Goal: Task Accomplishment & Management: Complete application form

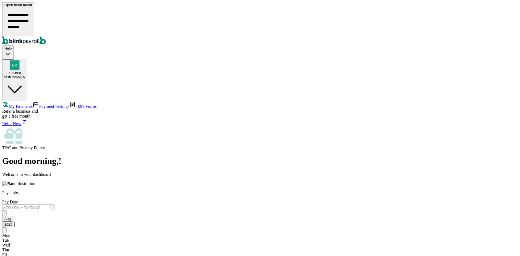
click at [39, 104] on span "Payment Settings" at bounding box center [54, 106] width 30 height 5
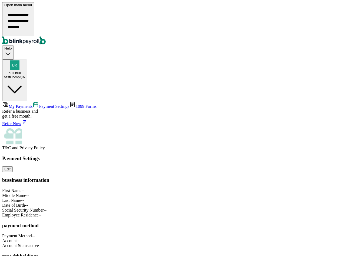
click at [25, 75] on div "testCompQA" at bounding box center [14, 77] width 21 height 4
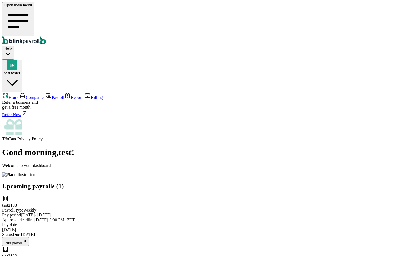
click at [31, 95] on span "Companies" at bounding box center [35, 97] width 19 height 5
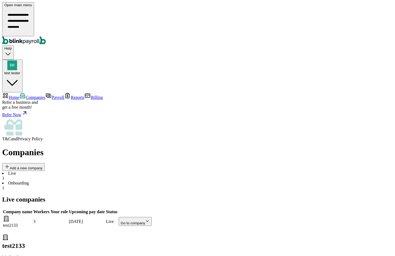
click at [319, 95] on body "Open main menu Help test tester Home Companies Payroll Reports Billing Refer a …" at bounding box center [197, 146] width 390 height 289
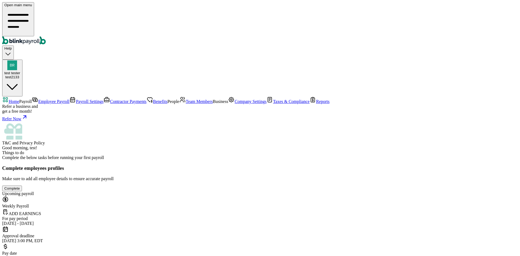
click at [179, 104] on link "Team Members" at bounding box center [196, 101] width 34 height 5
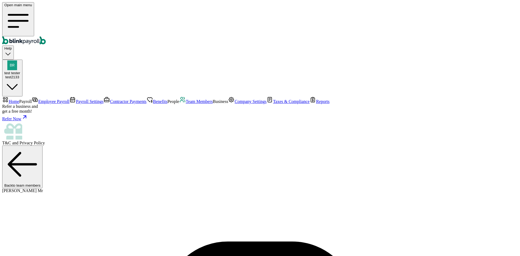
click at [186, 104] on span "Team Members" at bounding box center [199, 101] width 27 height 5
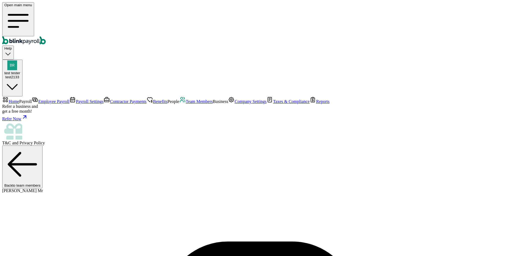
scroll to position [56, 0]
click at [186, 104] on span "Team Members" at bounding box center [199, 101] width 27 height 5
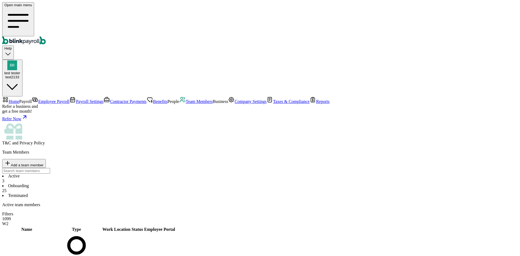
click at [128, 183] on li "Onboarding 25" at bounding box center [259, 188] width 515 height 10
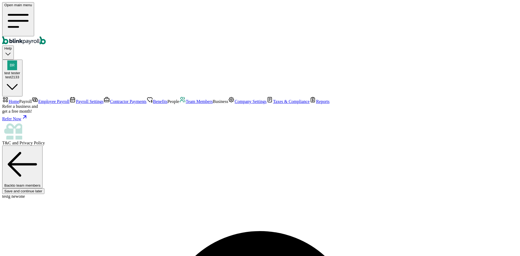
scroll to position [64, 0]
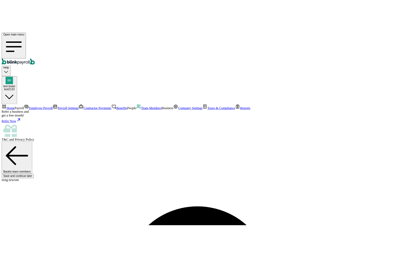
scroll to position [64, 0]
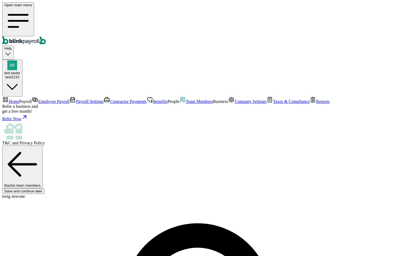
click at [186, 104] on span "Team Members" at bounding box center [199, 101] width 27 height 5
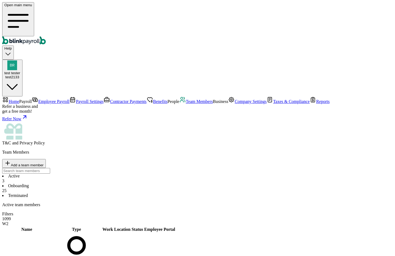
click at [124, 183] on li "Onboarding 25" at bounding box center [197, 188] width 390 height 10
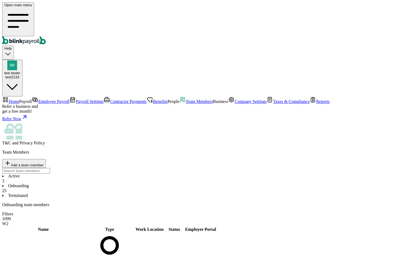
click at [81, 174] on li "Active 3" at bounding box center [197, 179] width 390 height 10
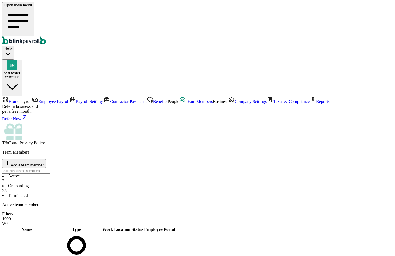
click at [330, 150] on div "Team Members Add a team member" at bounding box center [197, 162] width 390 height 24
click at [44, 163] on span "Add a team member" at bounding box center [27, 165] width 33 height 4
select select "employee"
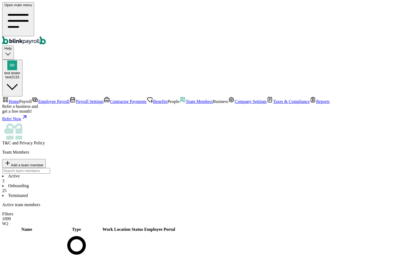
click at [44, 163] on span "Add a team member" at bounding box center [27, 165] width 33 height 4
select select "contractor"
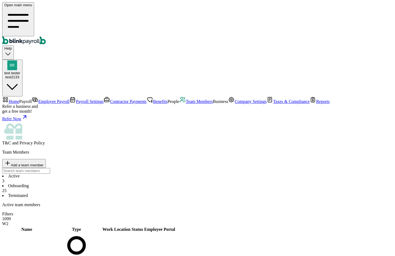
type input "tester"
type input "test"
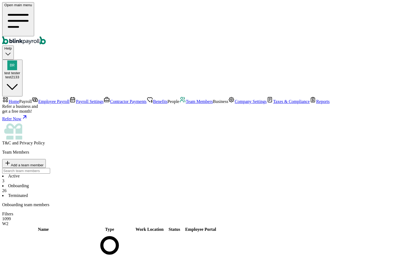
scroll to position [261, 0]
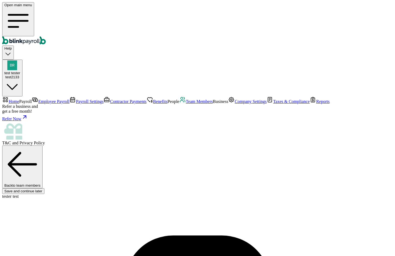
type input "tester"
type input "test"
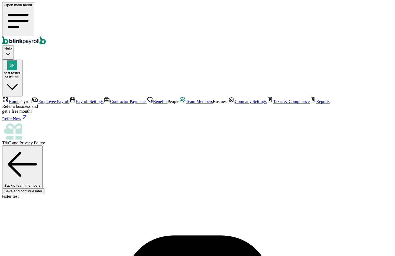
type input "08/01/1989"
type input "branko+test1zre1@blinkpayroll.com"
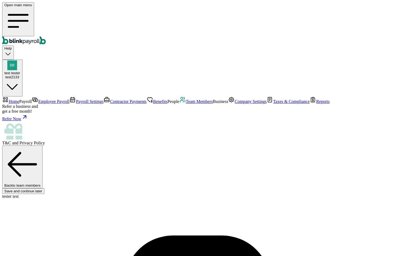
type input "08/06/2025"
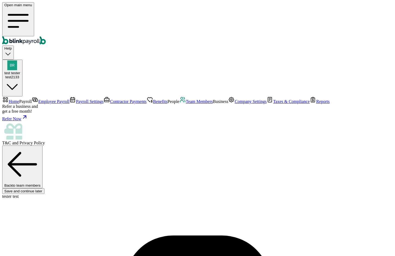
type input "32 1/2 18th St S"
type input "Saint Petersburg"
type input "FL"
type input "33712"
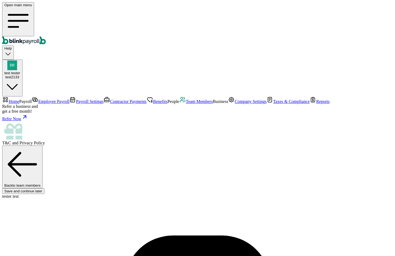
select select "32 1/2 18th St S"
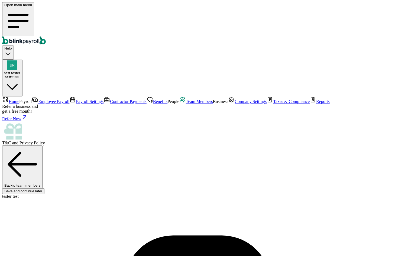
type input "20"
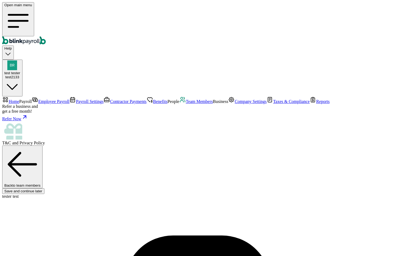
radio input "true"
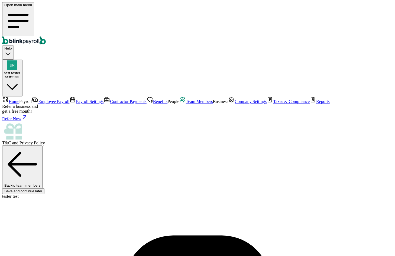
type input "423-24-3234"
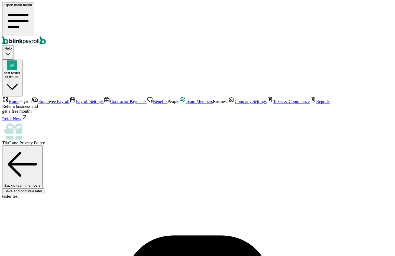
radio input "true"
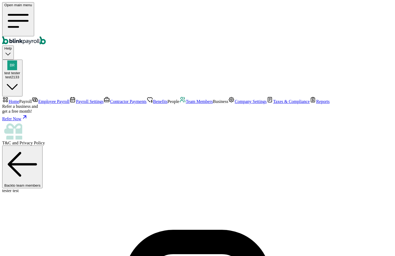
type input "branko+test1zre1c@blinkpayroll.com"
click at [186, 104] on span "Team Members" at bounding box center [199, 101] width 27 height 5
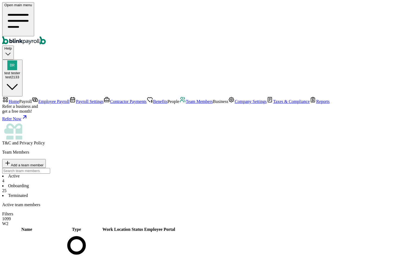
click at [134, 183] on li "Onboarding 25" at bounding box center [197, 188] width 390 height 10
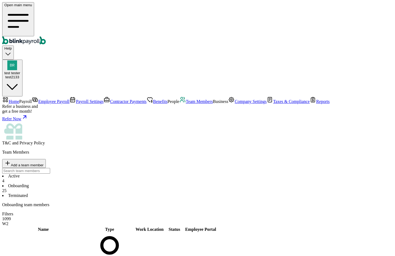
scroll to position [2, 0]
click at [46, 159] on button "Add a team member" at bounding box center [24, 163] width 44 height 9
select select "employee"
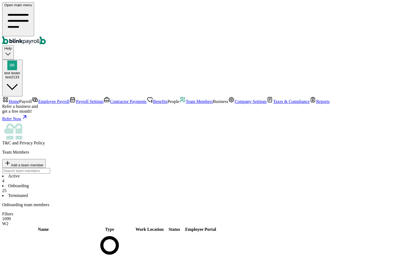
type input "checker"
type input "email"
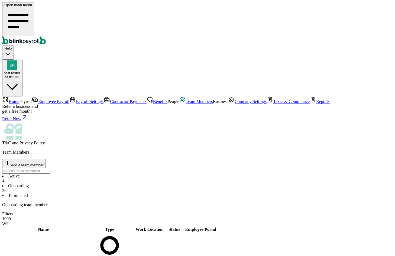
scroll to position [153, 0]
click at [81, 174] on li "Active 4" at bounding box center [197, 179] width 390 height 10
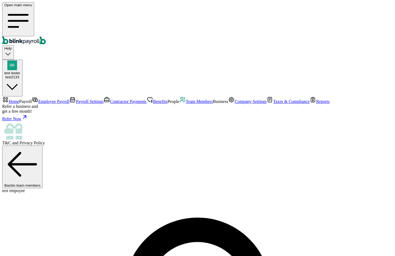
click at [186, 104] on span "Team Members" at bounding box center [199, 101] width 27 height 5
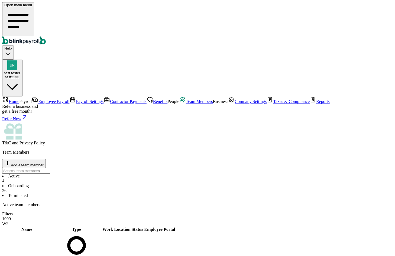
click at [46, 159] on button "Add a team member" at bounding box center [24, 163] width 44 height 9
select select "contractor"
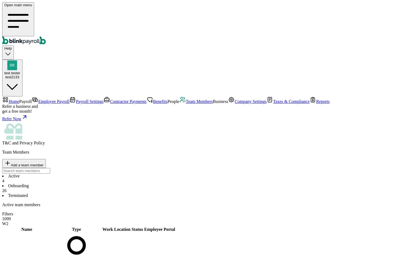
type input "test"
type input "tester"
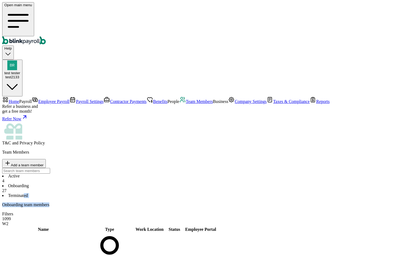
drag, startPoint x: 17, startPoint y: 187, endPoint x: 48, endPoint y: 1, distance: 188.3
drag, startPoint x: 11, startPoint y: 49, endPoint x: 84, endPoint y: 104, distance: 91.3
drag, startPoint x: 45, startPoint y: 3, endPoint x: 43, endPoint y: 22, distance: 19.4
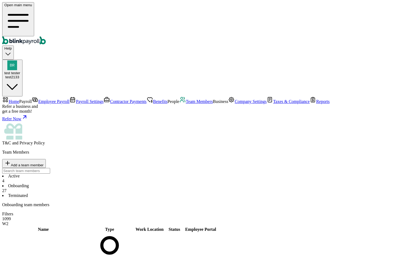
click at [44, 96] on nav "Home Payroll Employee Payroll Payroll Settings Contractor Payments Benefits Peo…" at bounding box center [197, 120] width 390 height 49
drag, startPoint x: 86, startPoint y: 51, endPoint x: 233, endPoint y: 132, distance: 167.4
drag, startPoint x: 129, startPoint y: 49, endPoint x: 177, endPoint y: 135, distance: 98.6
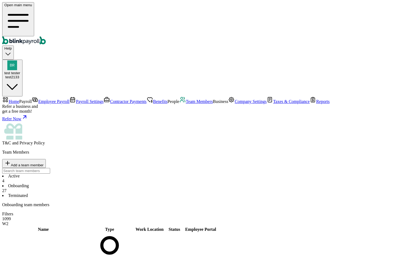
click at [50, 168] on input "TextInput" at bounding box center [26, 171] width 48 height 6
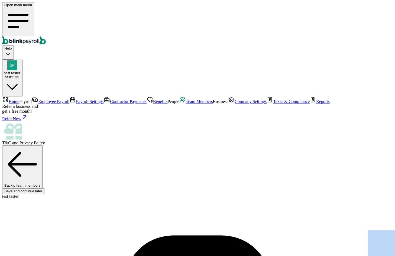
scroll to position [51, 0]
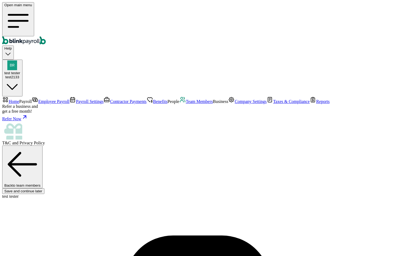
type input "08/02/1989"
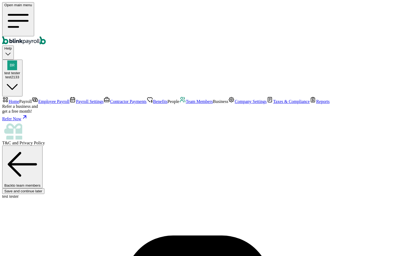
type input "branko+teszzxc44bt5@blinkpayroll.com"
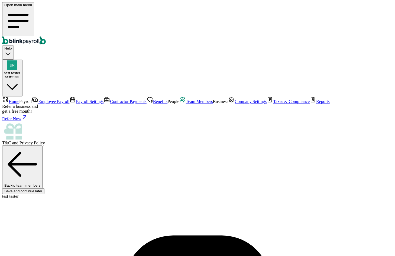
type input "08/01/2025"
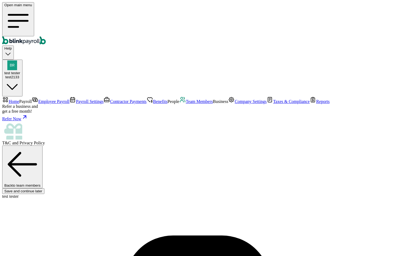
click at [186, 104] on span "Team Members" at bounding box center [199, 101] width 27 height 5
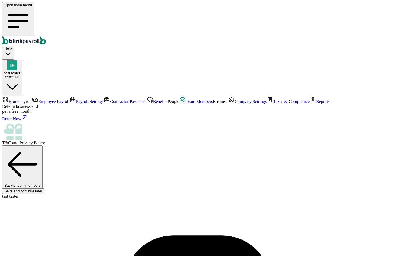
click at [186, 104] on span "Team Members" at bounding box center [199, 101] width 27 height 5
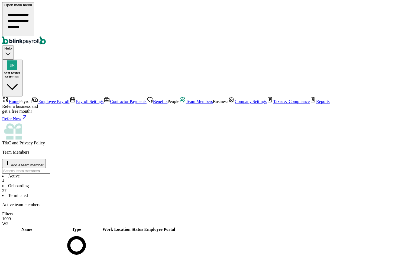
click at [44, 163] on span "Add a team member" at bounding box center [27, 165] width 33 height 4
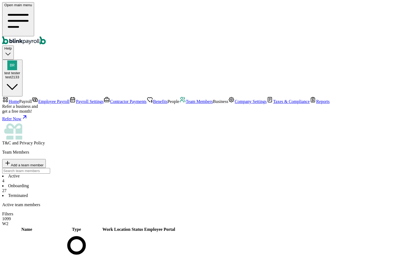
click at [44, 163] on span "Add a team member" at bounding box center [27, 165] width 33 height 4
select select "businessVendor"
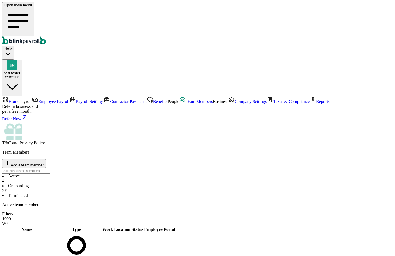
type input "checkingBussSa"
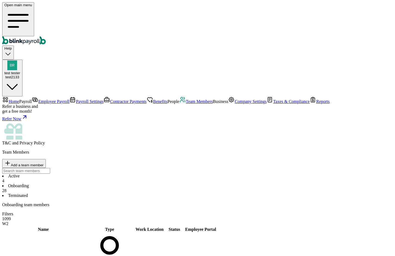
scroll to position [292, 0]
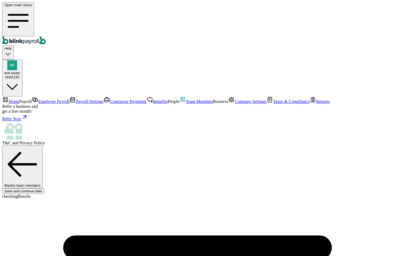
scroll to position [51, 0]
type input "tester"
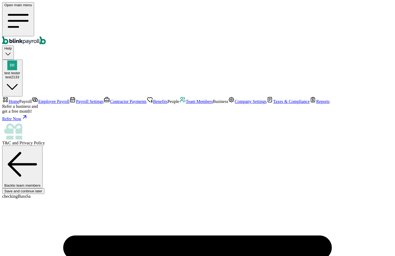
type input "ssat"
drag, startPoint x: 124, startPoint y: 192, endPoint x: 124, endPoint y: 199, distance: 6.5
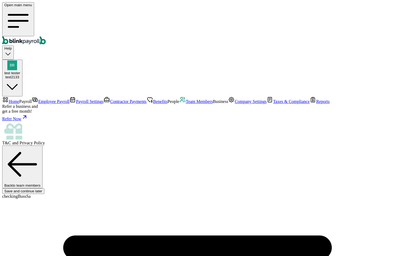
type input "branko+test123213cvv@blinkpayroll.com"
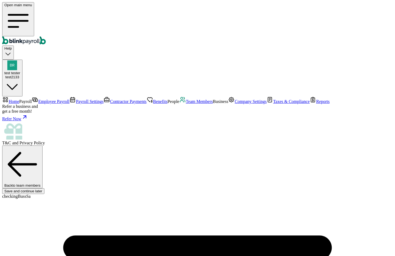
type input "08/07/2025"
click at [186, 104] on span "Team Members" at bounding box center [199, 101] width 27 height 5
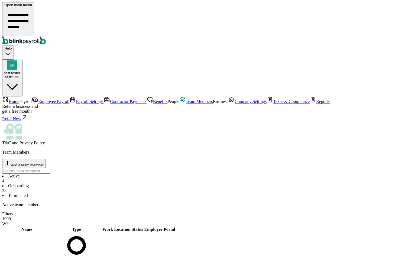
click at [129, 183] on li "Onboarding 28" at bounding box center [197, 188] width 390 height 10
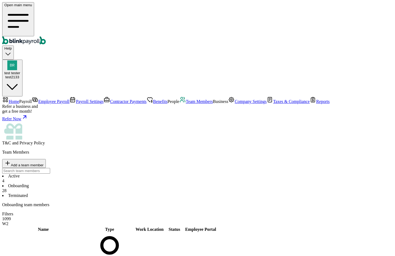
scroll to position [292, 0]
